Goal: Navigation & Orientation: Find specific page/section

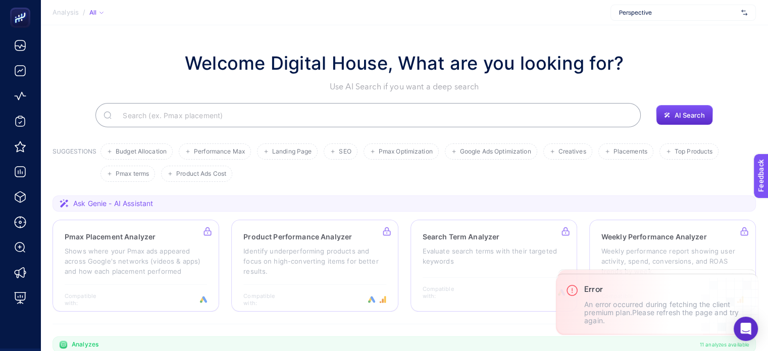
click at [669, 16] on span "Perspective" at bounding box center [678, 13] width 118 height 8
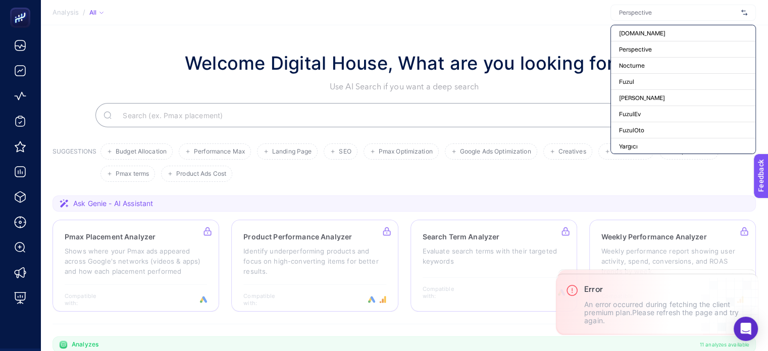
click at [535, 28] on section "Welcome Digital House, What are you looking for? Use AI Search if you want a de…" at bounding box center [403, 348] width 727 height 647
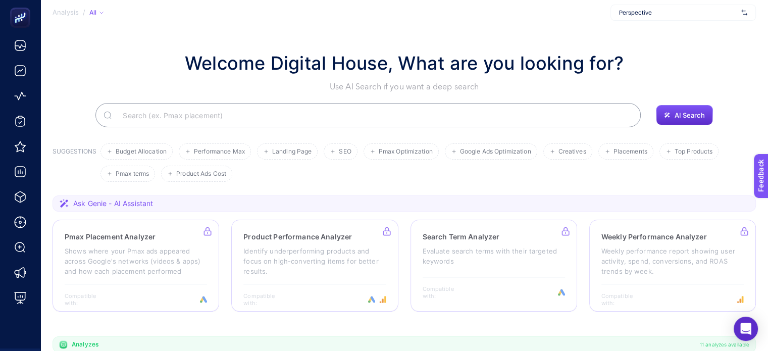
click at [640, 16] on span "Perspective" at bounding box center [678, 13] width 118 height 8
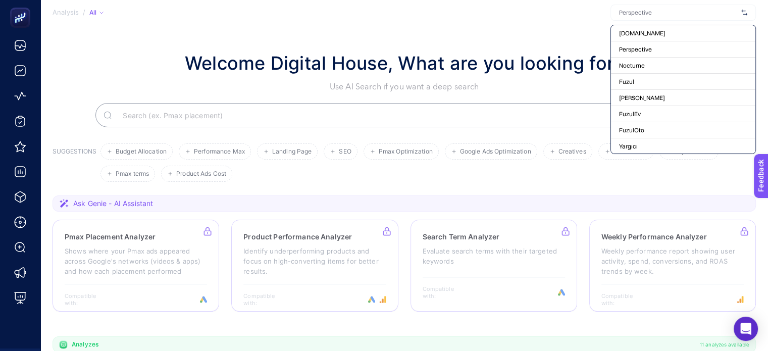
click at [471, 30] on section "Welcome Digital House, What are you looking for? Use AI Search if you want a de…" at bounding box center [403, 348] width 727 height 647
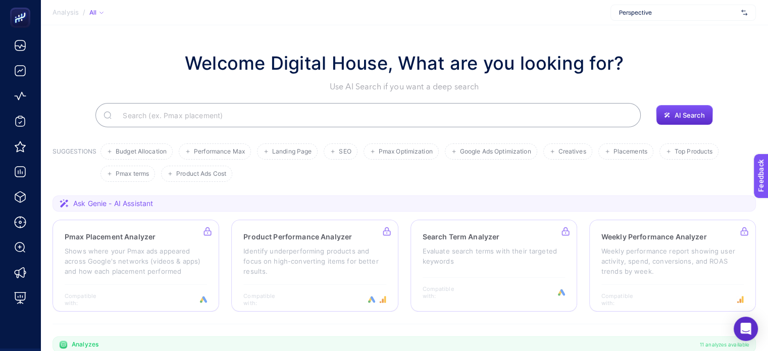
click at [640, 15] on span "Perspective" at bounding box center [678, 13] width 118 height 8
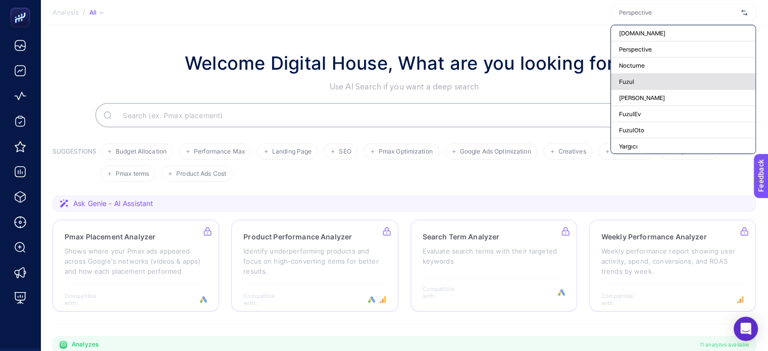
click at [640, 82] on div "Fuzul" at bounding box center [683, 82] width 144 height 16
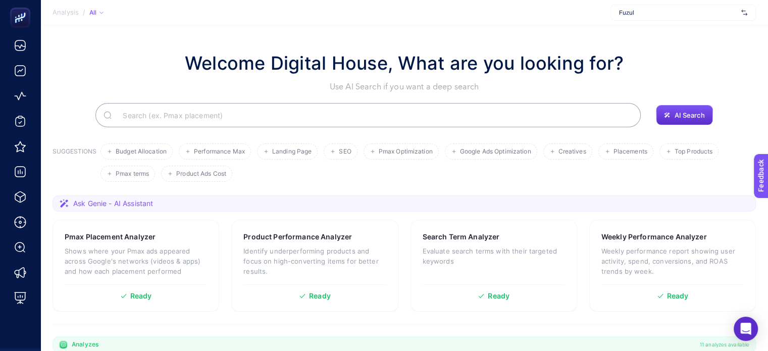
click at [329, 118] on input "Search" at bounding box center [374, 115] width 518 height 28
